Goal: Find specific page/section: Find specific page/section

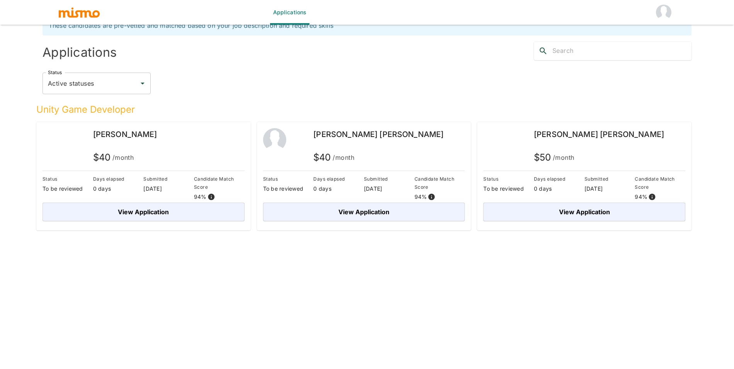
scroll to position [19, 0]
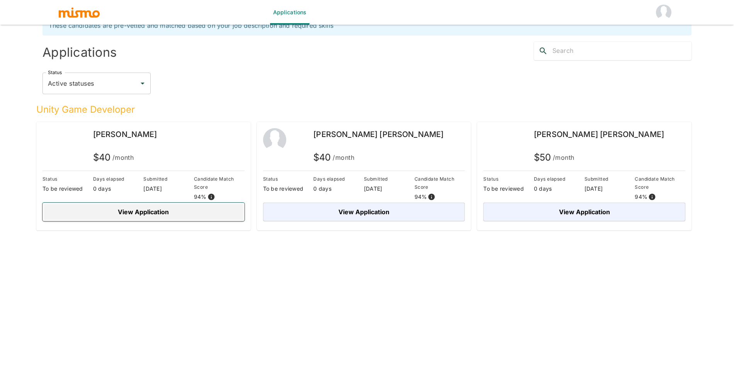
click at [180, 212] on button "View Application" at bounding box center [144, 212] width 202 height 19
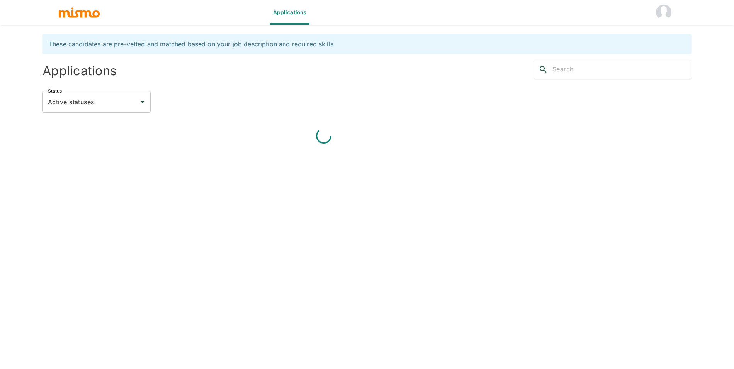
scroll to position [19, 0]
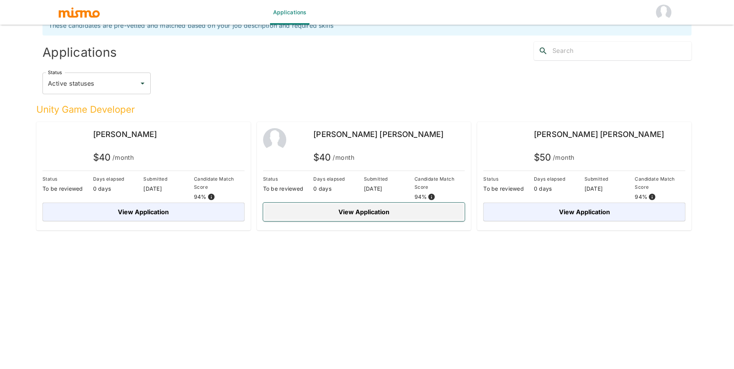
click at [377, 216] on button "View Application" at bounding box center [364, 212] width 202 height 19
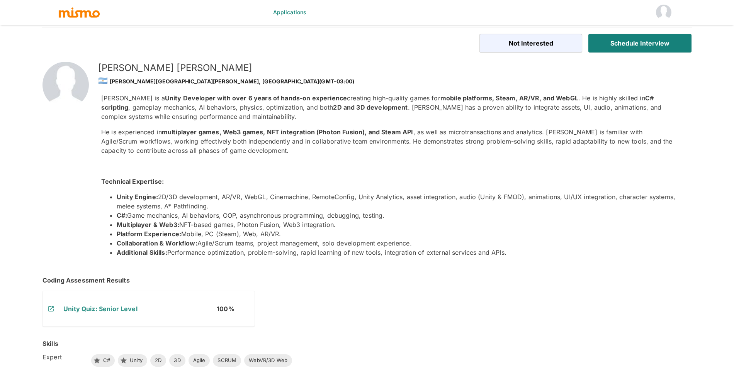
scroll to position [19, 0]
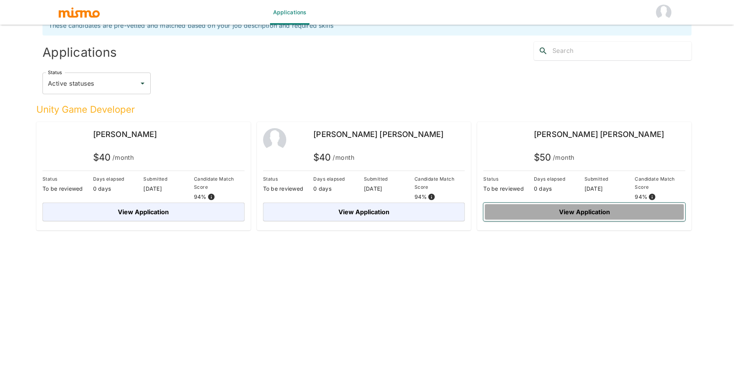
click at [529, 203] on button "View Application" at bounding box center [584, 212] width 202 height 19
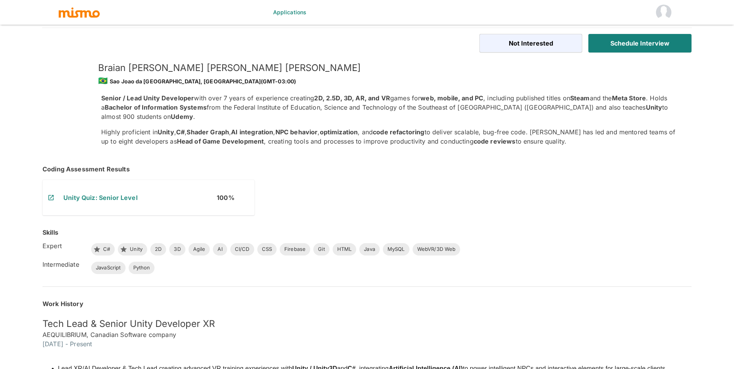
scroll to position [19, 0]
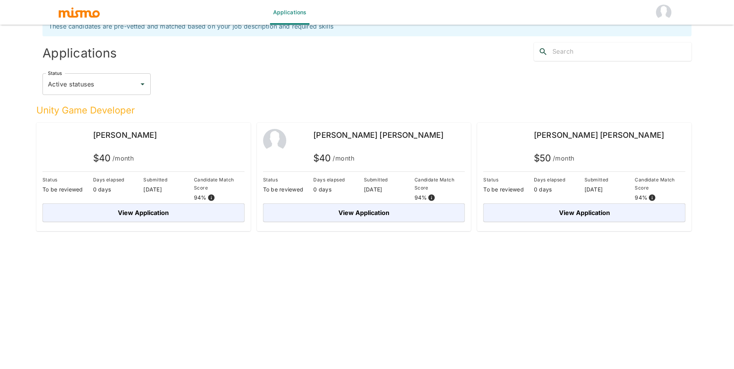
scroll to position [19, 0]
